Goal: Find specific page/section

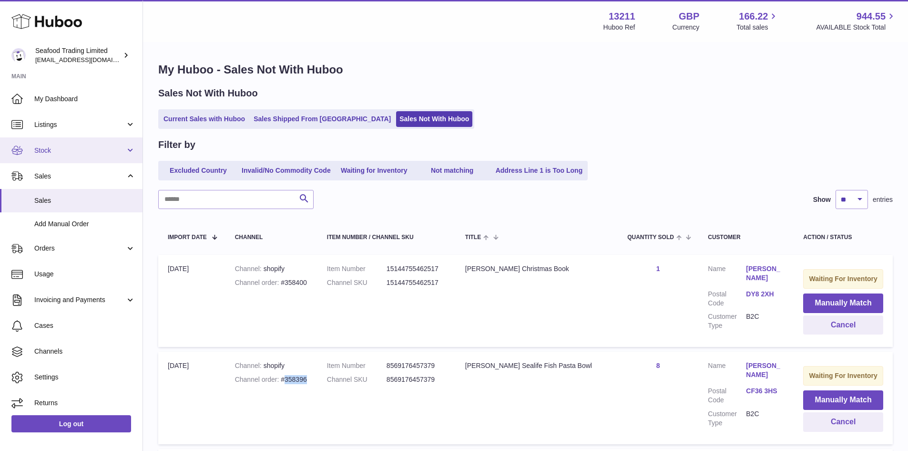
click at [51, 156] on link "Stock" at bounding box center [71, 150] width 143 height 26
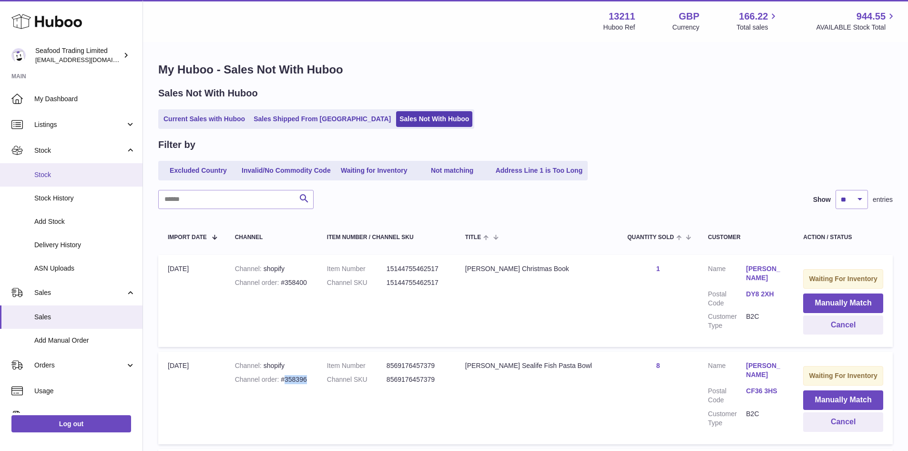
click at [46, 178] on span "Stock" at bounding box center [84, 174] width 101 height 9
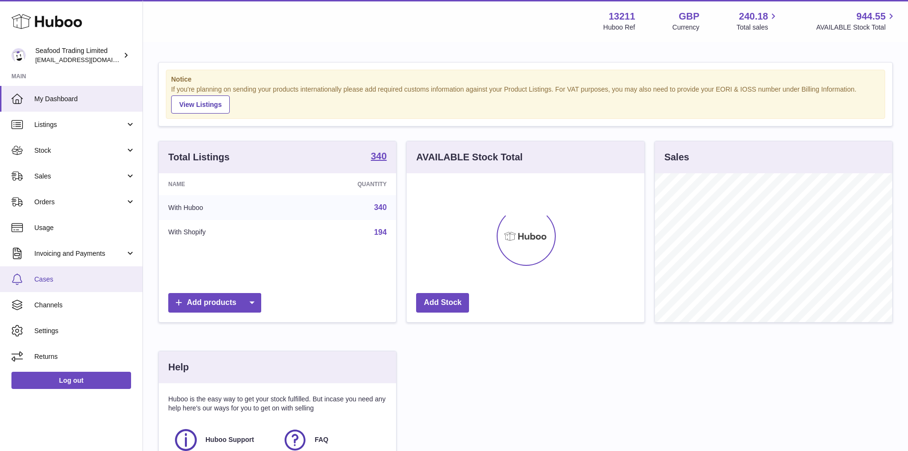
scroll to position [149, 238]
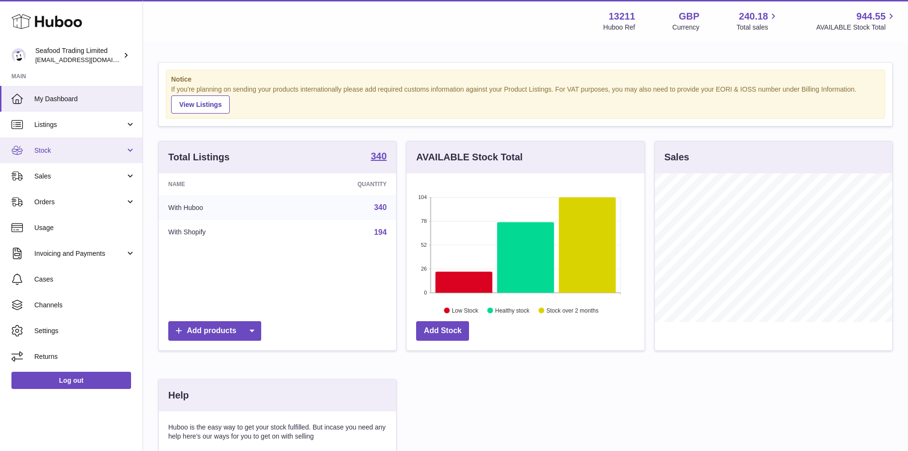
click at [47, 149] on span "Stock" at bounding box center [79, 150] width 91 height 9
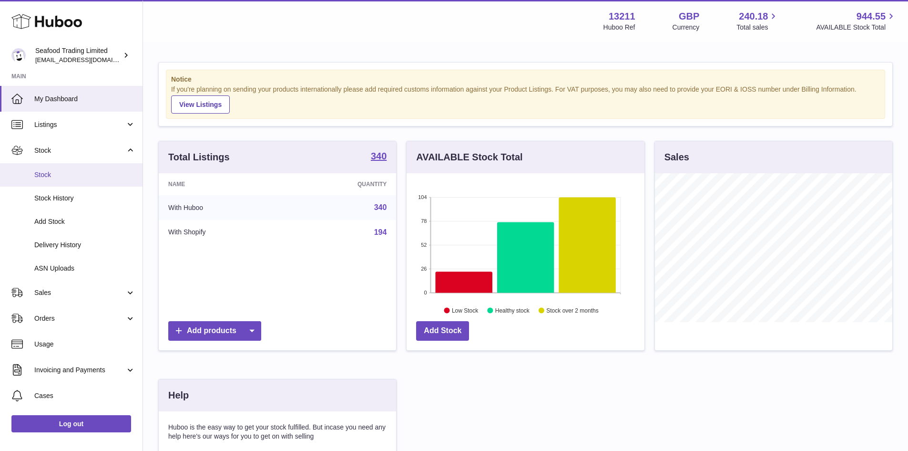
click at [49, 176] on span "Stock" at bounding box center [84, 174] width 101 height 9
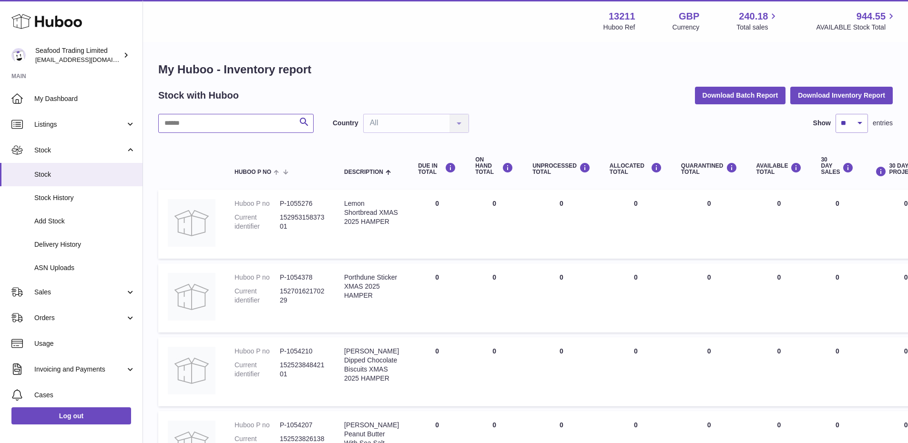
click at [227, 129] on input "text" at bounding box center [235, 123] width 155 height 19
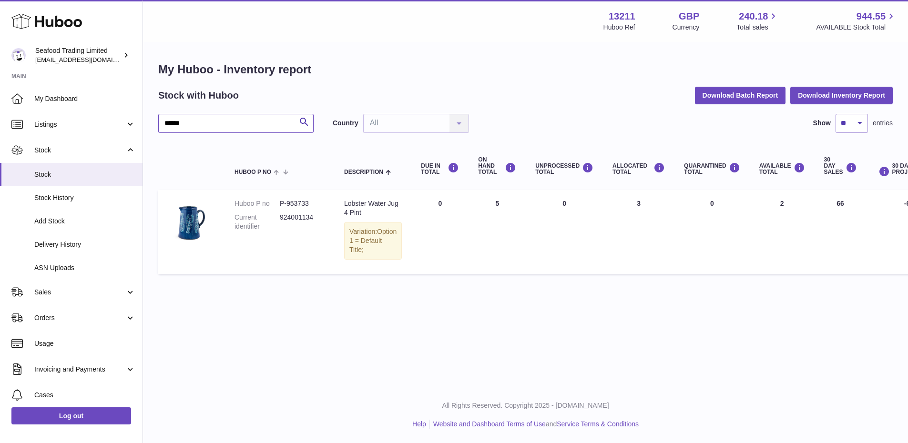
type input "******"
